Goal: Register for event/course

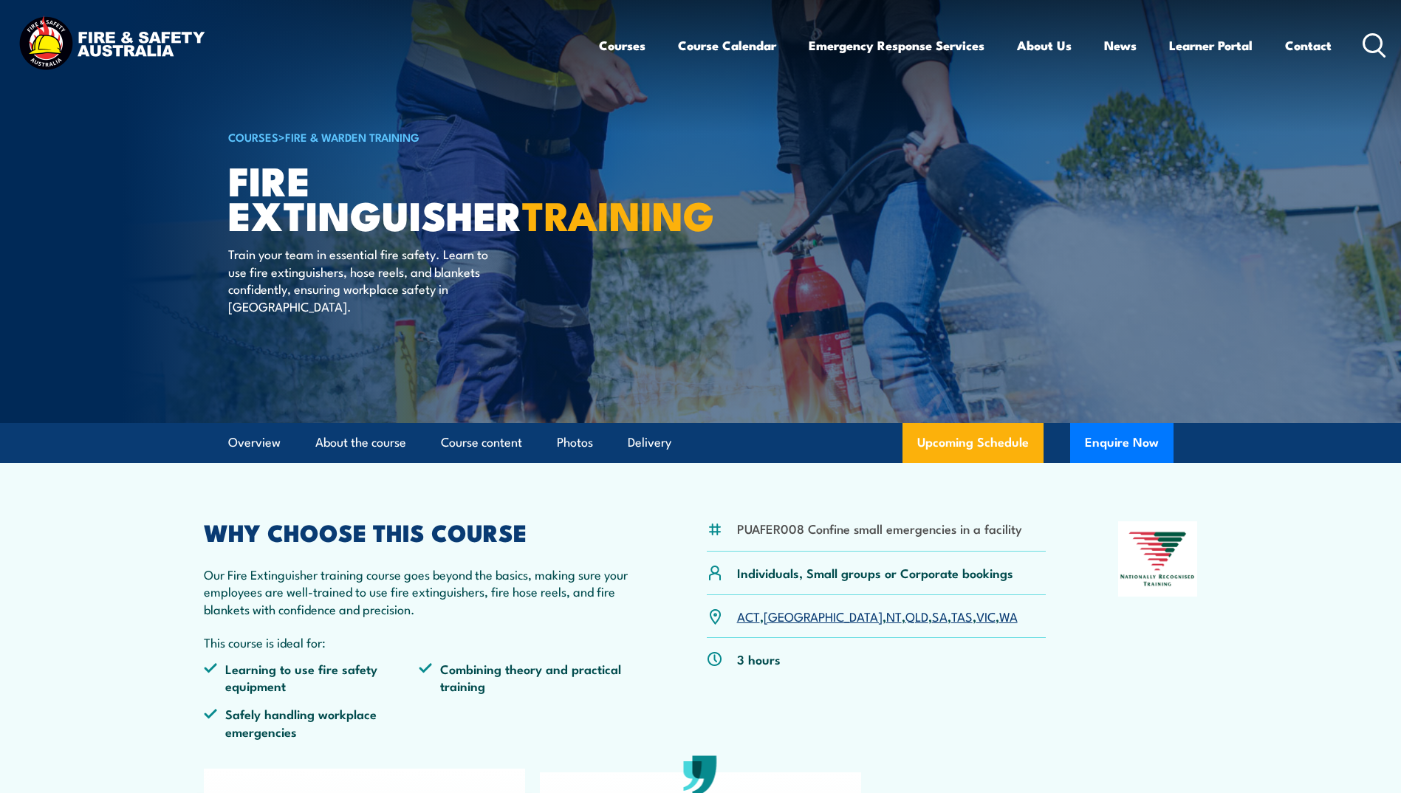
click at [643, 49] on ul "Courses Course Calendar Emergency Response Services Services Overview Emergency…" at bounding box center [965, 45] width 733 height 39
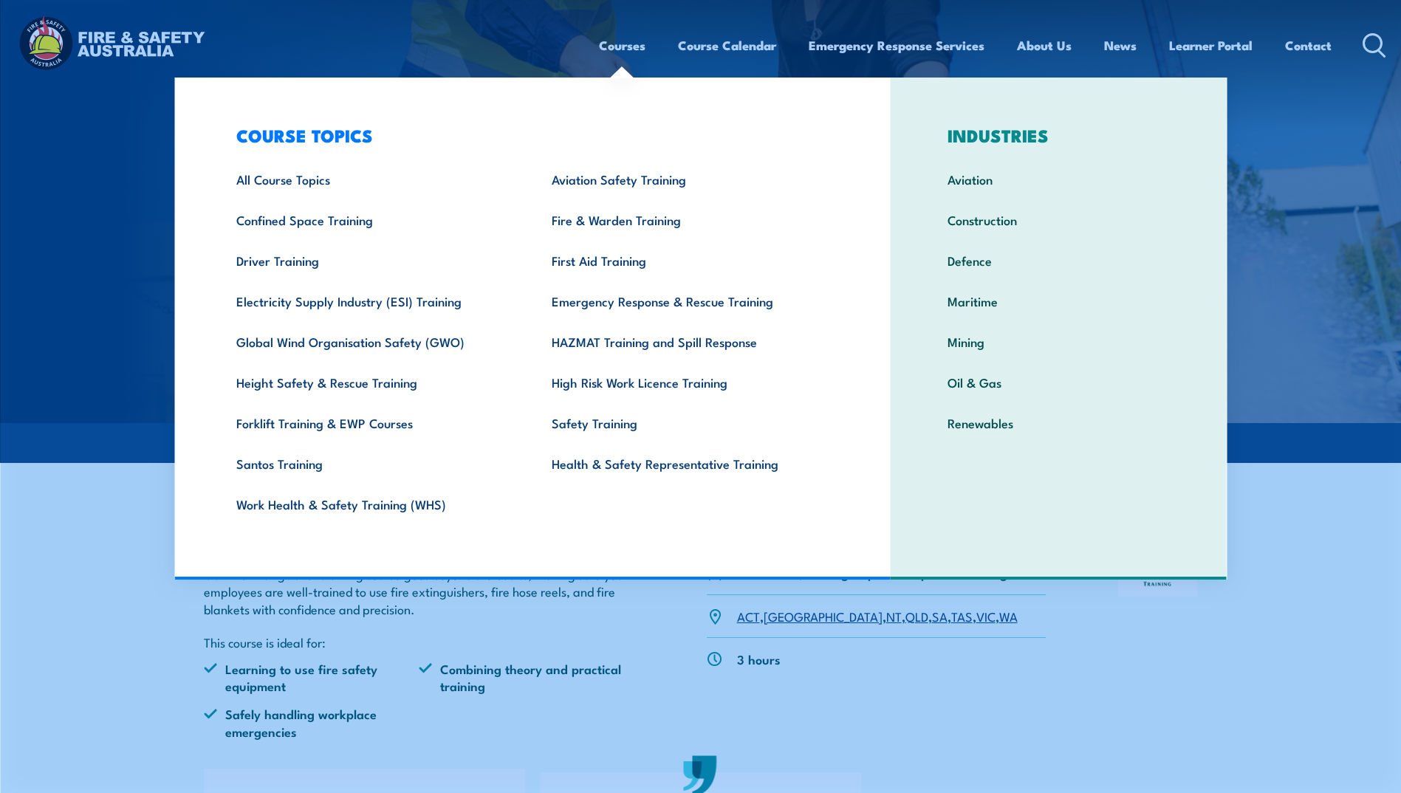
click at [617, 48] on link "Courses" at bounding box center [622, 45] width 47 height 39
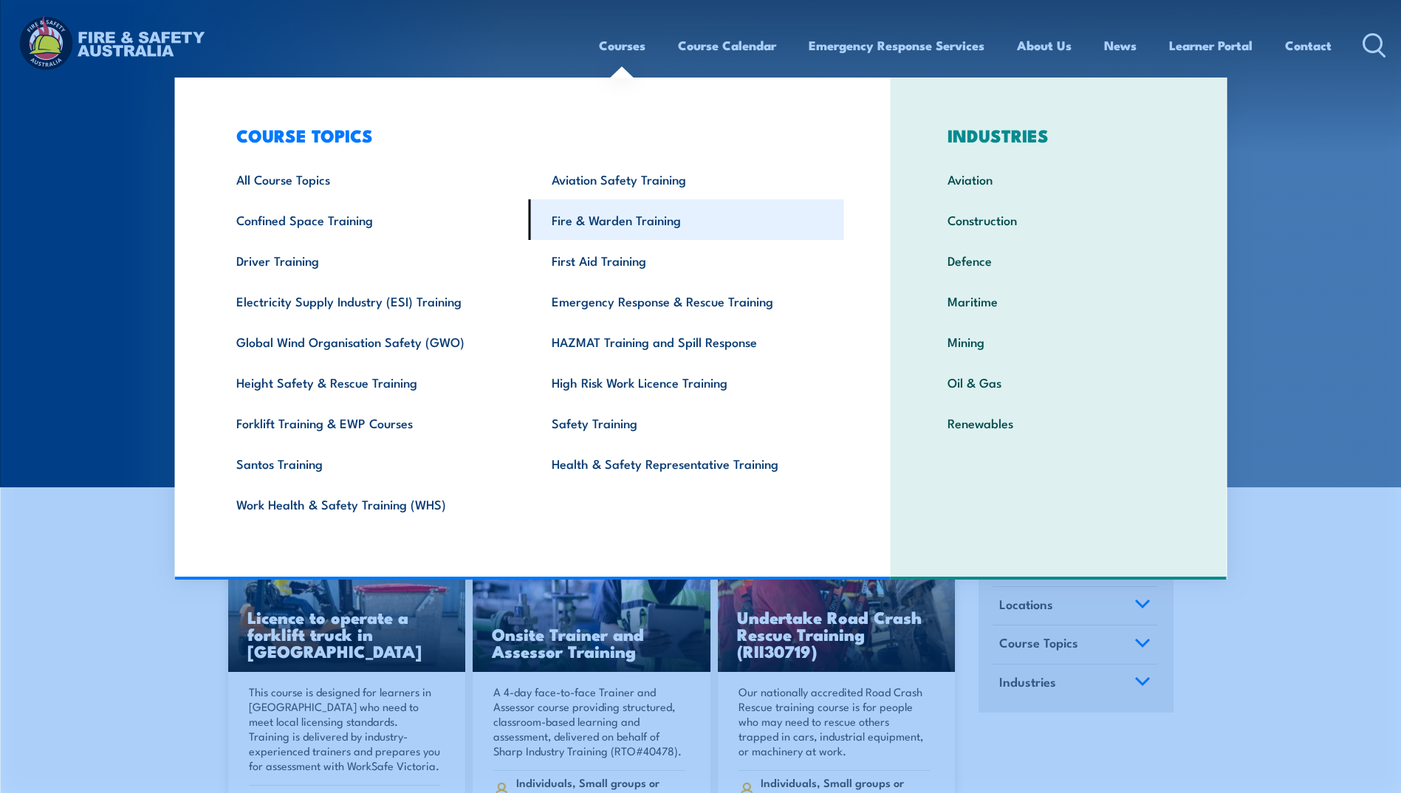
click at [618, 216] on link "Fire & Warden Training" at bounding box center [686, 219] width 315 height 41
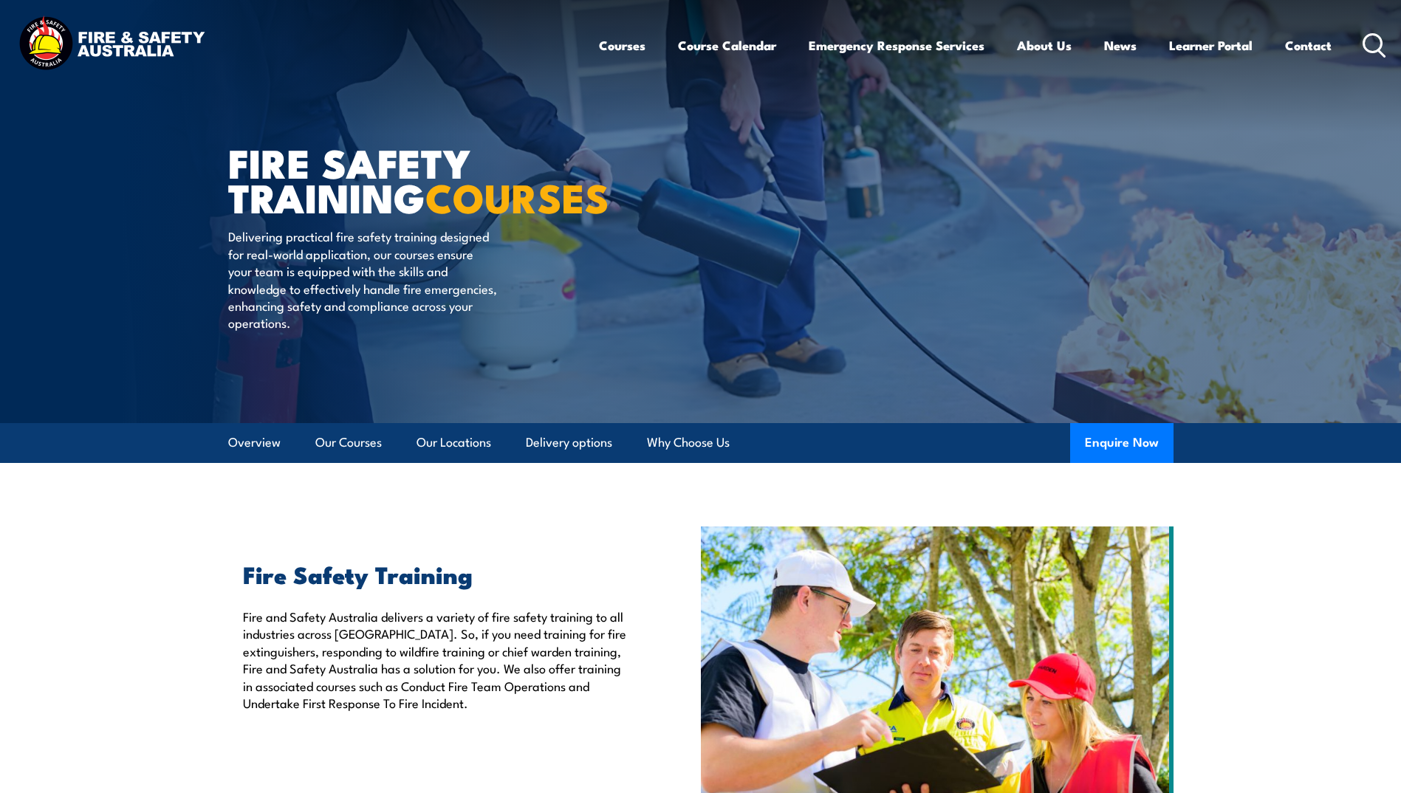
scroll to position [222, 0]
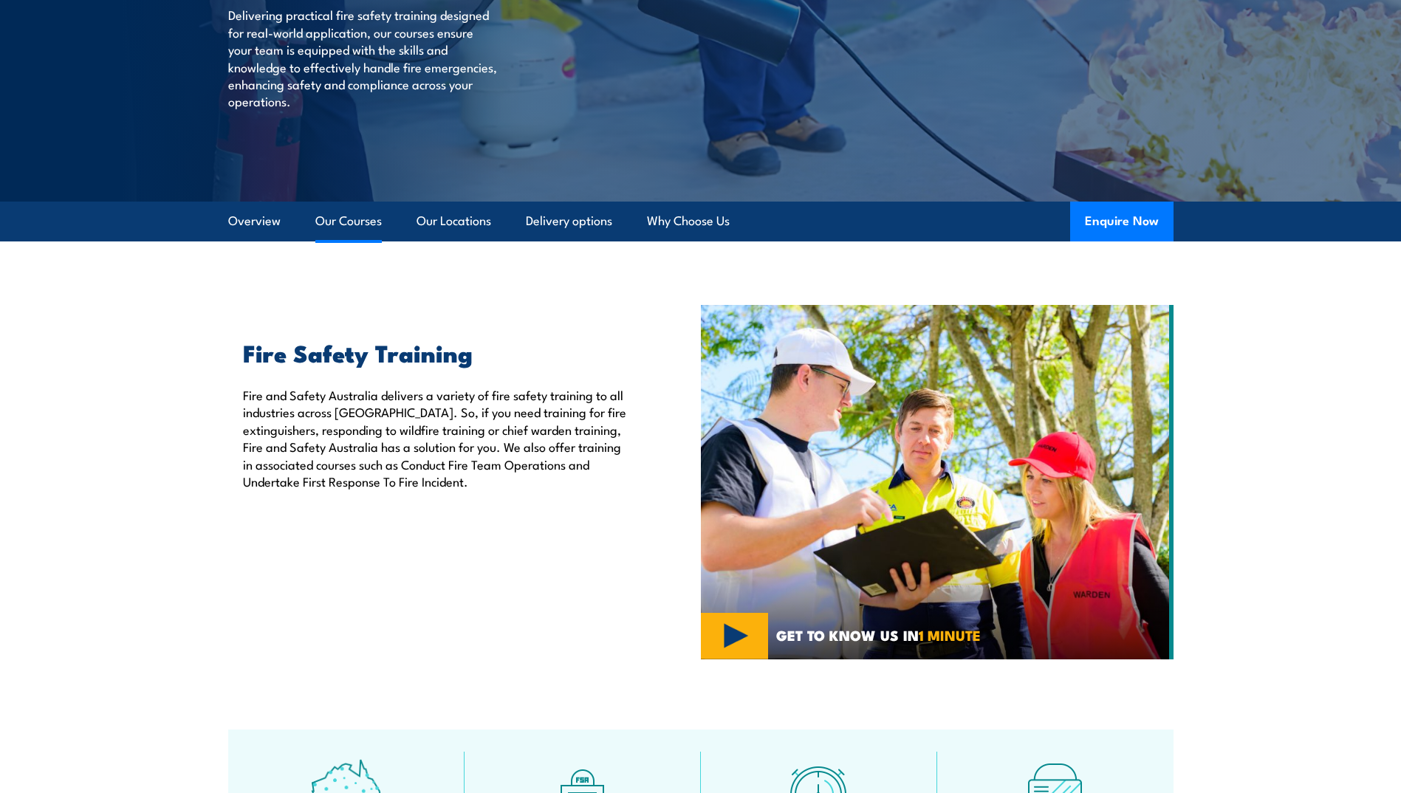
click at [348, 227] on link "Our Courses" at bounding box center [348, 221] width 66 height 39
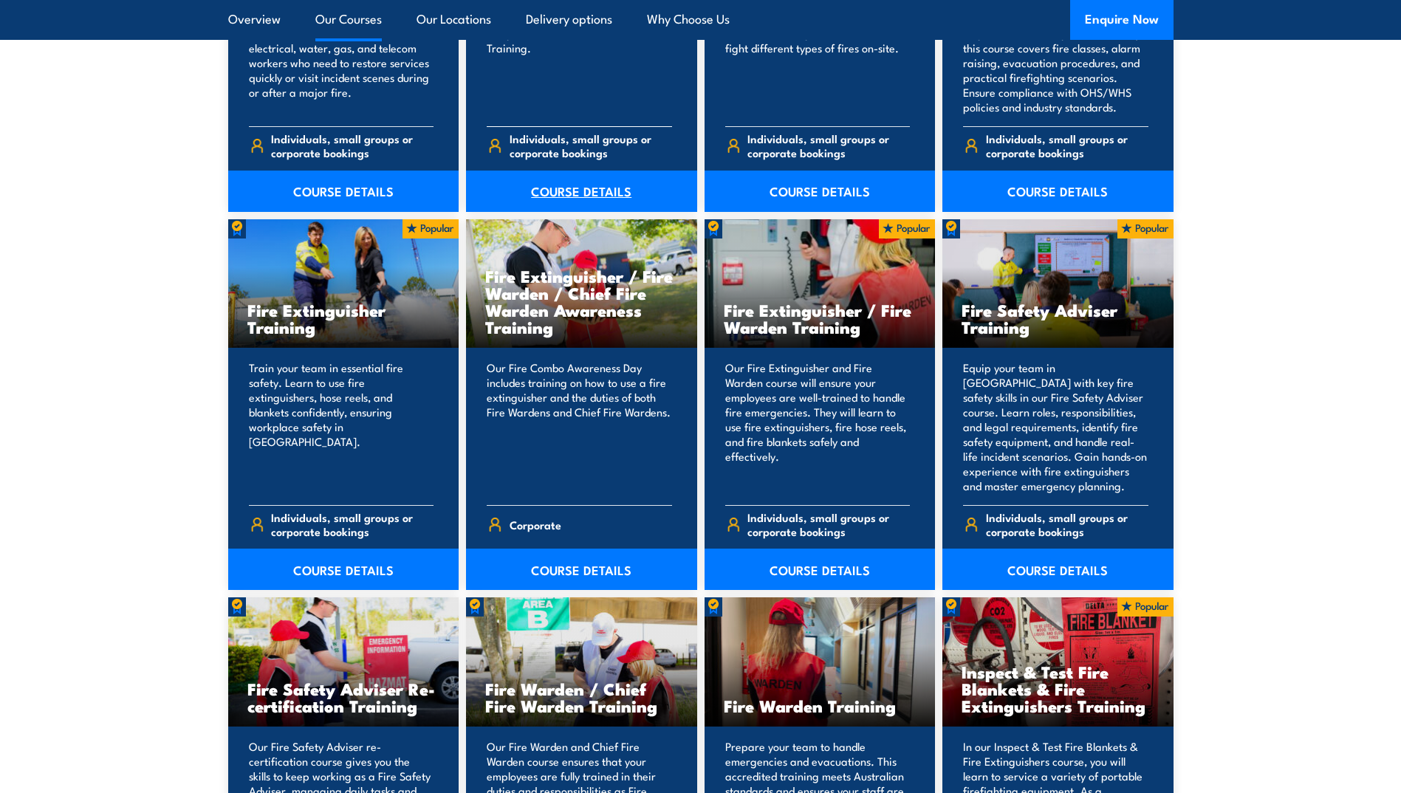
scroll to position [1268, 0]
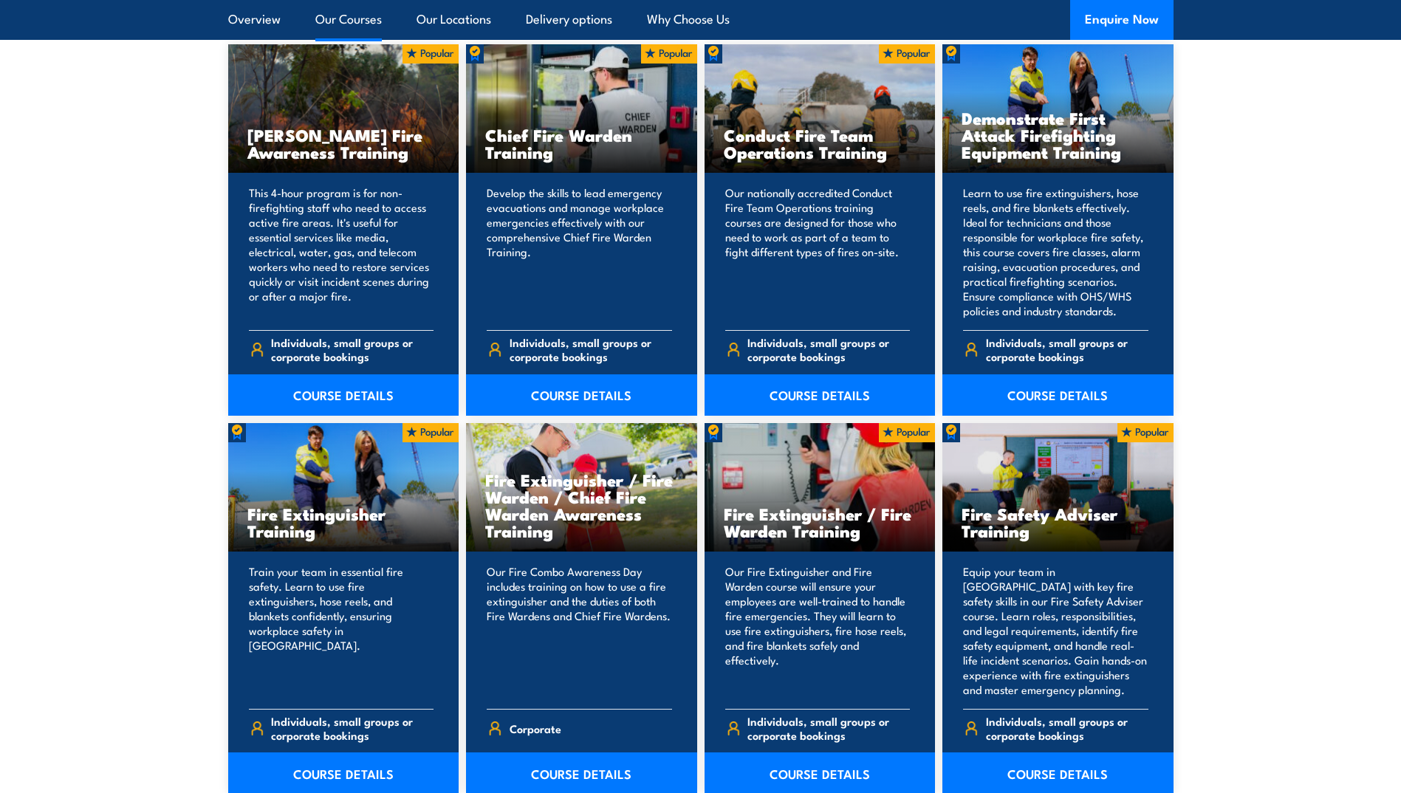
scroll to position [1120, 0]
